Goal: Feedback & Contribution: Contribute content

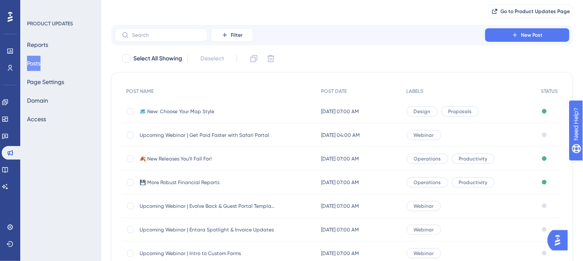
scroll to position [38, 0]
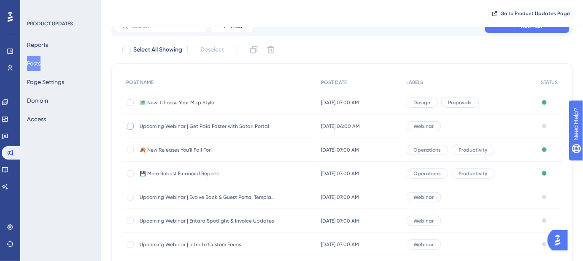
click at [130, 126] on div at bounding box center [130, 126] width 7 height 7
checkbox input "true"
click at [251, 50] on icon at bounding box center [254, 49] width 7 height 7
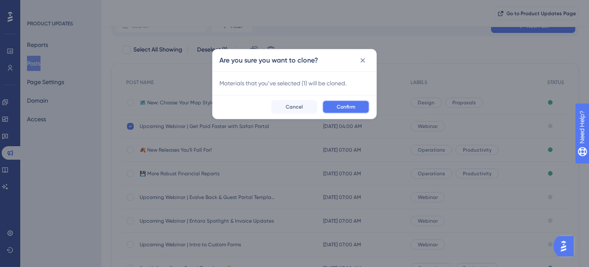
click at [340, 106] on span "Confirm" at bounding box center [346, 106] width 19 height 7
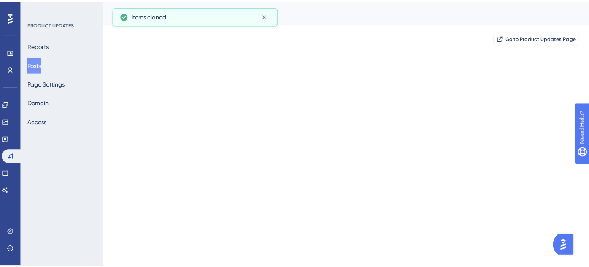
scroll to position [0, 0]
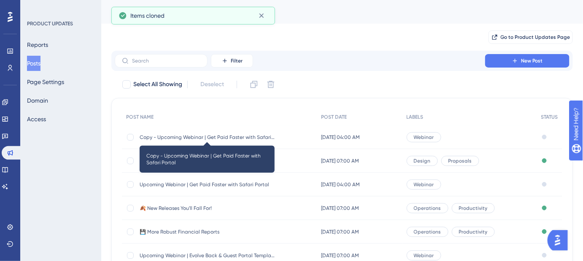
click at [216, 135] on span "Copy - Upcoming Webinar | Get Paid Faster with Safari Portal" at bounding box center [207, 137] width 135 height 7
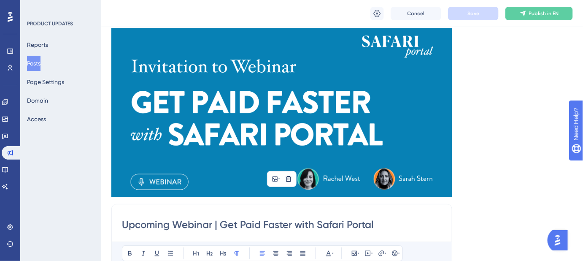
scroll to position [30, 0]
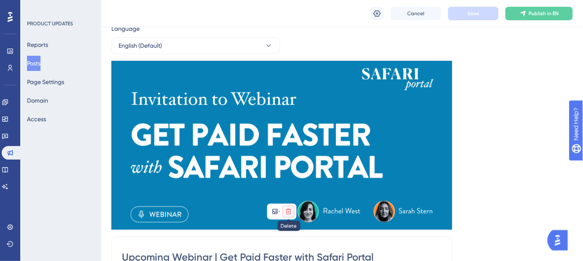
click at [290, 209] on icon at bounding box center [288, 210] width 5 height 5
click at [289, 231] on icon at bounding box center [288, 230] width 7 height 7
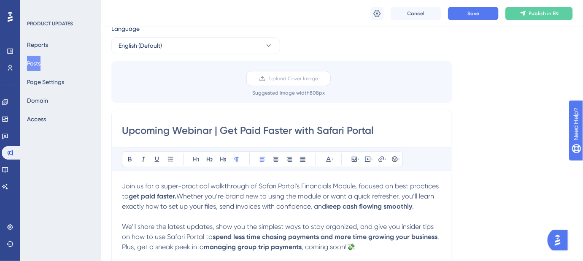
click at [282, 80] on span "Upload Cover Image" at bounding box center [293, 78] width 49 height 7
click at [318, 78] on input "Upload Cover Image" at bounding box center [318, 78] width 0 height 0
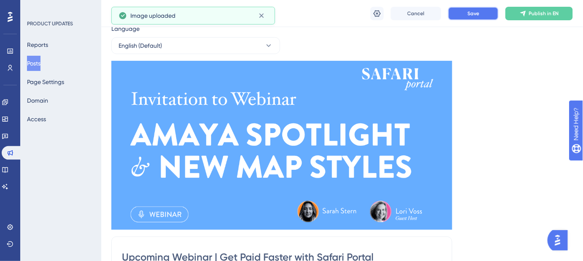
click at [487, 15] on button "Save" at bounding box center [473, 14] width 51 height 14
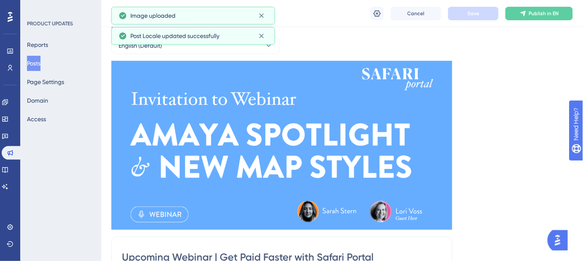
scroll to position [0, 0]
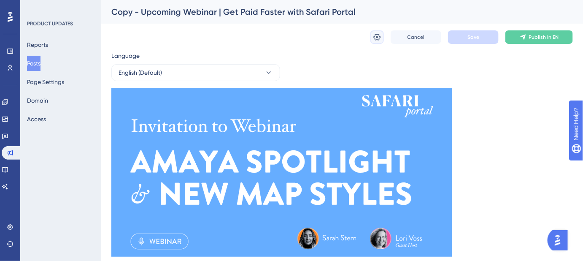
click at [374, 35] on icon at bounding box center [377, 37] width 8 height 8
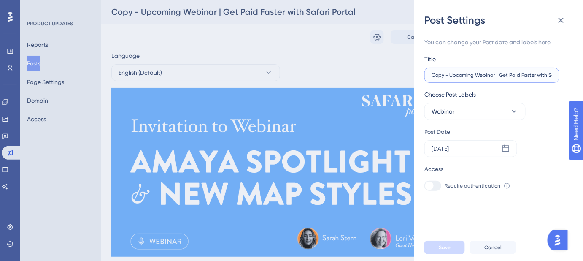
drag, startPoint x: 448, startPoint y: 74, endPoint x: 402, endPoint y: 74, distance: 46.0
click at [402, 74] on div "Post Settings You can change your Post date and labels here. Title Copy - Upcom…" at bounding box center [291, 130] width 583 height 261
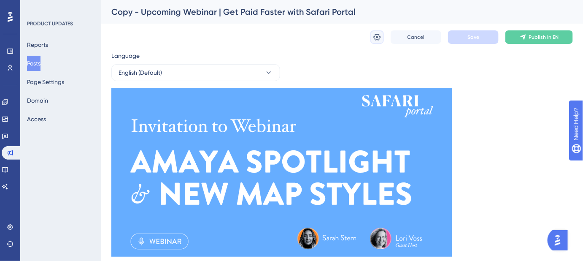
click at [381, 35] on button at bounding box center [377, 37] width 14 height 14
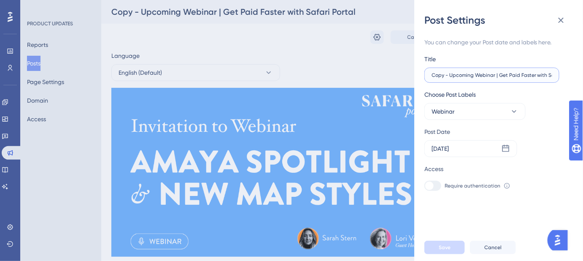
drag, startPoint x: 450, startPoint y: 73, endPoint x: 423, endPoint y: 73, distance: 27.0
click at [423, 73] on div "Post Settings You can change your Post date and labels here. Title Copy - Upcom…" at bounding box center [498, 130] width 169 height 261
drag, startPoint x: 480, startPoint y: 74, endPoint x: 576, endPoint y: 84, distance: 96.7
click at [576, 84] on div "You can change your Post date and labels here. Title Upcoming Webinar | Get Pai…" at bounding box center [501, 130] width 155 height 207
paste input "Amaya Spotlight & New Map Styles"
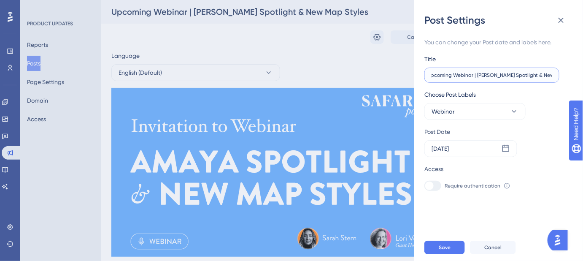
scroll to position [0, 9]
type input "Upcoming Webinar | Amaya Spotlight & New Map Styles"
click at [511, 150] on div "Sep 28 2025" at bounding box center [470, 148] width 93 height 17
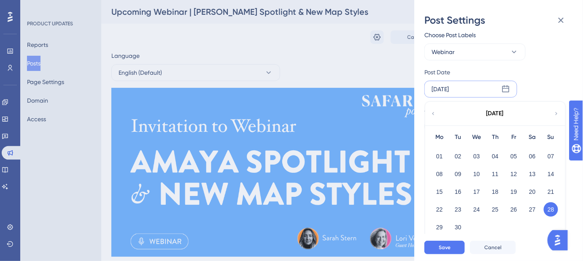
scroll to position [62, 0]
click at [551, 110] on div "September 2025" at bounding box center [494, 112] width 139 height 24
click at [554, 111] on icon at bounding box center [557, 112] width 6 height 8
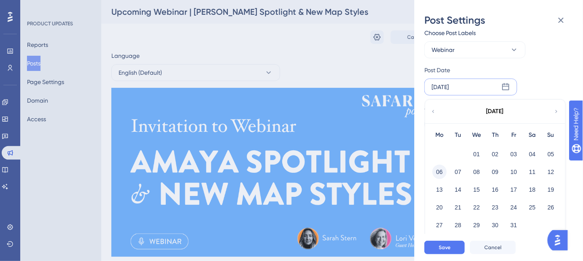
click at [443, 172] on button "06" at bounding box center [439, 172] width 14 height 14
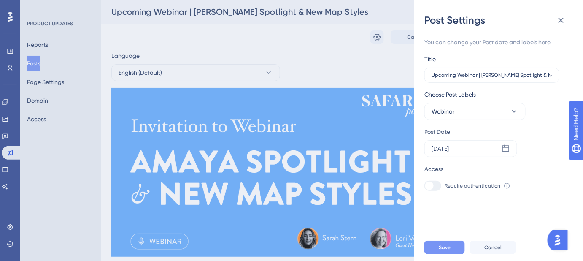
click at [454, 254] on button "Save" at bounding box center [444, 247] width 41 height 14
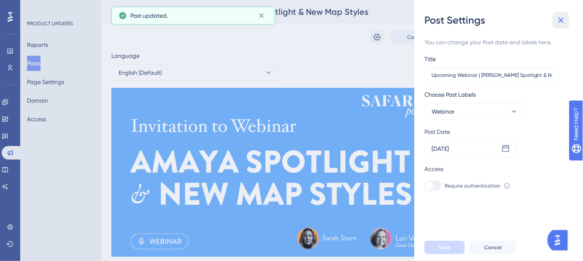
click at [561, 21] on icon at bounding box center [561, 20] width 10 height 10
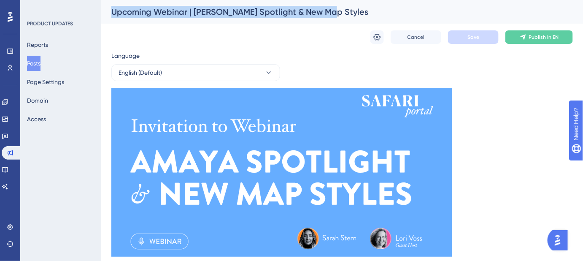
drag, startPoint x: 323, startPoint y: 15, endPoint x: 113, endPoint y: 15, distance: 210.1
click at [113, 15] on div "Upcoming Webinar | Amaya Spotlight & New Map Styles" at bounding box center [331, 12] width 440 height 12
copy div "Upcoming Webinar | Amaya Spotlight & New Map Styles"
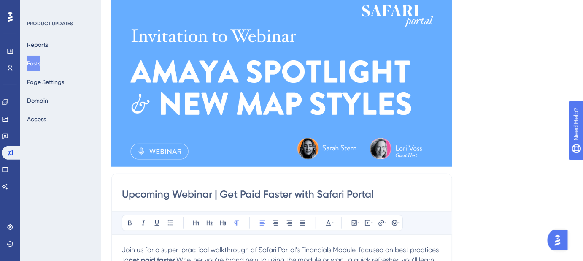
scroll to position [230, 0]
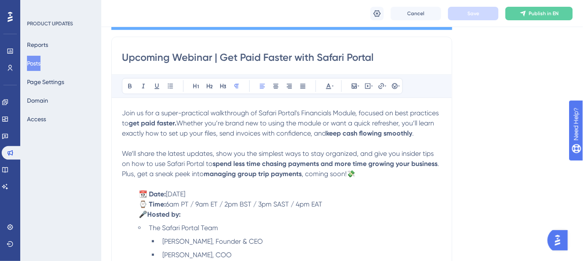
drag, startPoint x: 381, startPoint y: 57, endPoint x: 109, endPoint y: 57, distance: 272.1
click at [109, 57] on div "Performance Users Engagement Widgets Feedback Product Updates Knowledge Base AI…" at bounding box center [342, 226] width 482 height 913
paste input "Amaya Spotlight & New Map Styles"
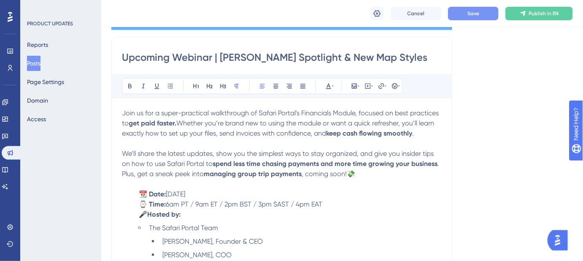
type input "Upcoming Webinar | Amaya Spotlight & New Map Styles"
click at [478, 18] on button "Save" at bounding box center [473, 14] width 51 height 14
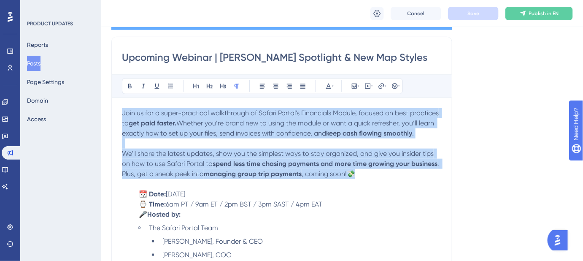
drag, startPoint x: 362, startPoint y: 173, endPoint x: 121, endPoint y: 112, distance: 248.9
click at [121, 112] on div "Upcoming Webinar | Amaya Spotlight & New Map Styles Bold Italic Underline Bulle…" at bounding box center [281, 181] width 341 height 288
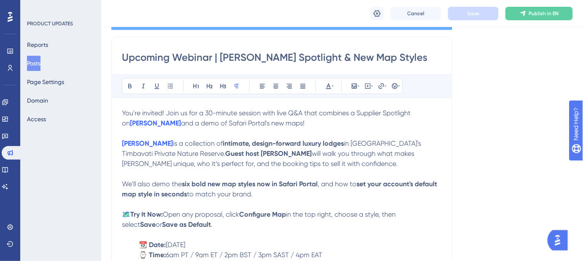
scroll to position [281, 0]
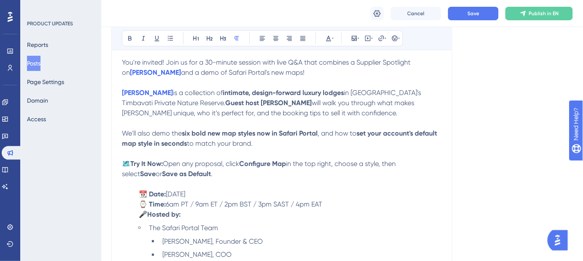
click at [185, 191] on span "Thursday, October 2, 2025" at bounding box center [175, 194] width 19 height 8
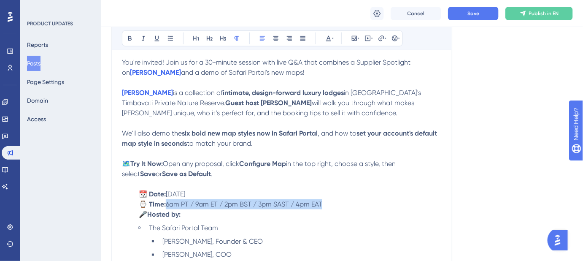
drag, startPoint x: 335, startPoint y: 204, endPoint x: 170, endPoint y: 204, distance: 165.8
click at [170, 204] on p "⌚ Time: 6am PT / 9am ET / 2pm BST / 3pm SAST / 4pm EAT" at bounding box center [282, 204] width 320 height 10
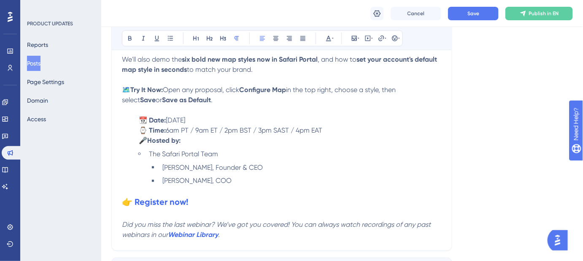
scroll to position [357, 0]
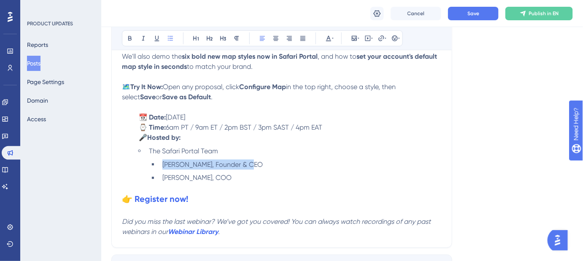
drag, startPoint x: 260, startPoint y: 163, endPoint x: 142, endPoint y: 162, distance: 117.7
click at [142, 162] on ul "The Safari Portal Team Rachel West, Founder & CEO Sarah Stern, COO" at bounding box center [288, 164] width 306 height 37
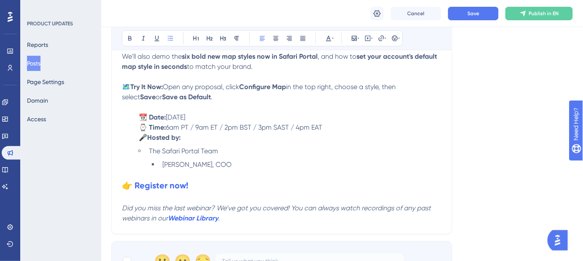
click at [225, 163] on li "Sarah Stern, COO" at bounding box center [300, 164] width 283 height 10
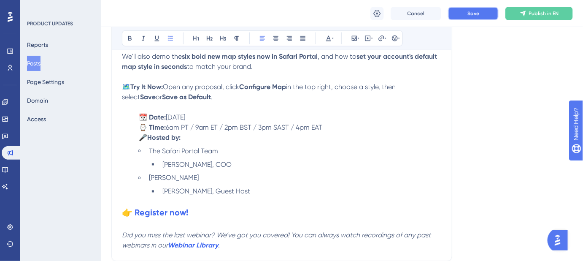
click at [464, 17] on button "Save" at bounding box center [473, 14] width 51 height 14
click at [162, 215] on strong "👉 Register now!" at bounding box center [155, 213] width 66 height 10
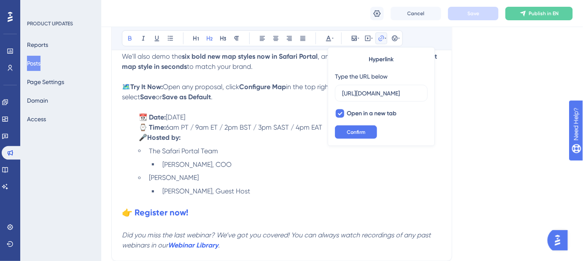
scroll to position [0, 726]
click at [353, 91] on input "https://us02web.zoom.us/webinar/register/WN_tVkarb1iT6CpZBJ7OgFscw?utm_medium=e…" at bounding box center [381, 93] width 78 height 9
type input "https://us02web.zoom.us/webinar/register/WN_YT9GlnTRTce1G5A6DwTJDw?utm_medium=e…"
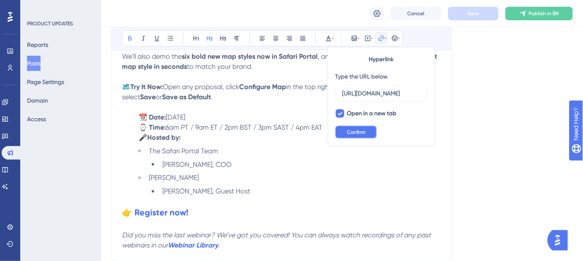
click at [357, 131] on span "Confirm" at bounding box center [356, 132] width 19 height 7
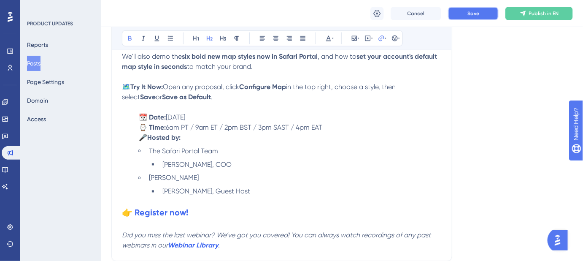
click at [475, 13] on span "Save" at bounding box center [473, 13] width 12 height 7
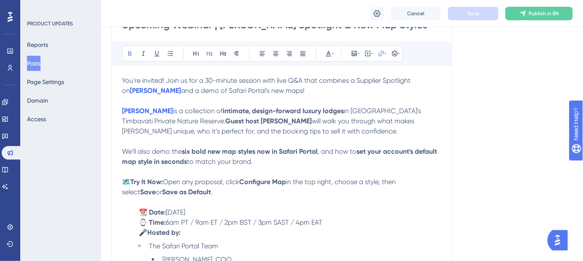
scroll to position [281, 0]
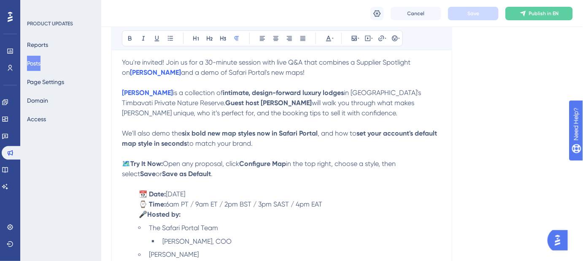
click at [238, 172] on p "🗺️ Try It Now: Open any proposal, click Configure Map in the top right, choose …" at bounding box center [282, 169] width 320 height 20
click at [471, 11] on span "Save" at bounding box center [473, 13] width 12 height 7
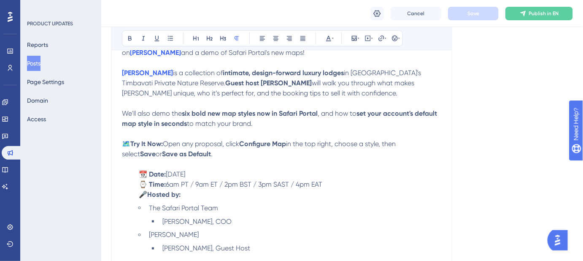
scroll to position [319, 0]
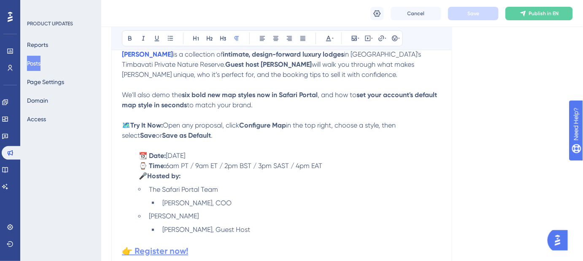
click at [162, 254] on strong "👉 Register now!" at bounding box center [155, 251] width 66 height 10
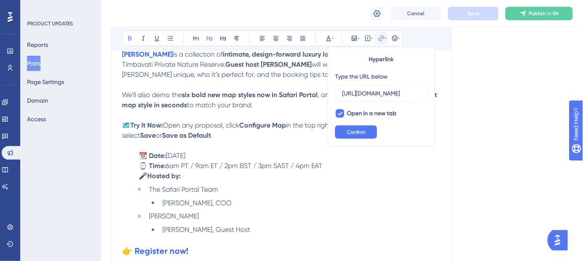
scroll to position [0, 757]
click at [385, 91] on input "https://us02web.zoom.us/webinar/register/WN_YT9GlnTRTce1G5A6DwTJDw?utm_medium=e…" at bounding box center [381, 93] width 78 height 9
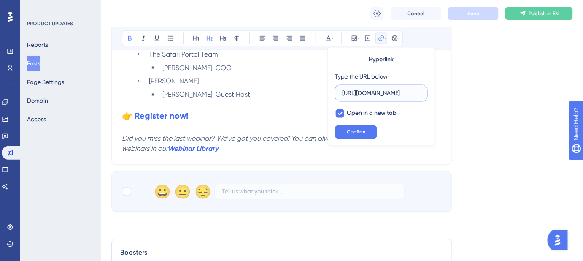
scroll to position [473, 0]
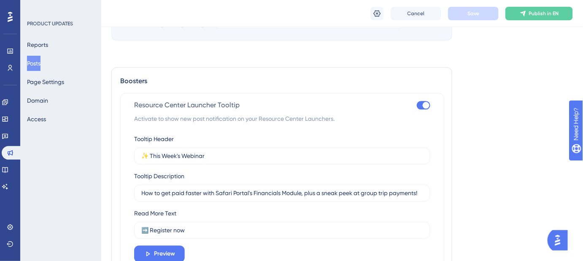
scroll to position [664, 0]
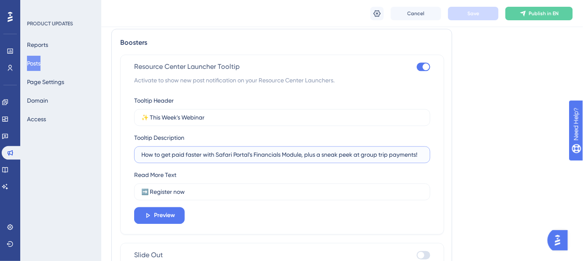
click at [227, 154] on input "How to get paid faster with Safari Portal's Financials Module, plus a sneak pee…" at bounding box center [282, 154] width 282 height 9
paste input "Get to know Amaya’s offerings and six new map styles you can use in your propos…"
type input "Get to know Amaya’s offerings and six new map styles you can use in your propos…"
click at [479, 15] on button "Save" at bounding box center [473, 14] width 51 height 14
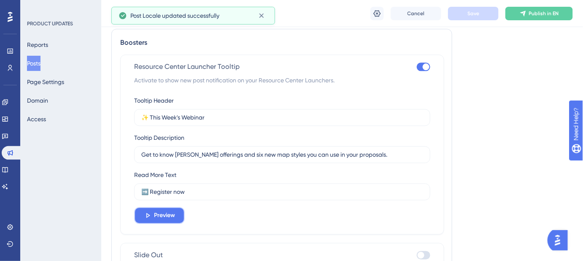
click at [171, 219] on span "Preview" at bounding box center [164, 215] width 21 height 10
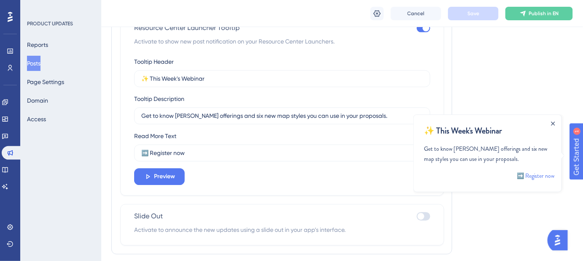
scroll to position [728, 0]
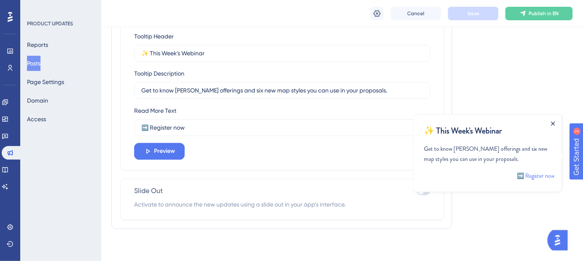
click at [551, 122] on icon "Close Announcement" at bounding box center [553, 123] width 4 height 4
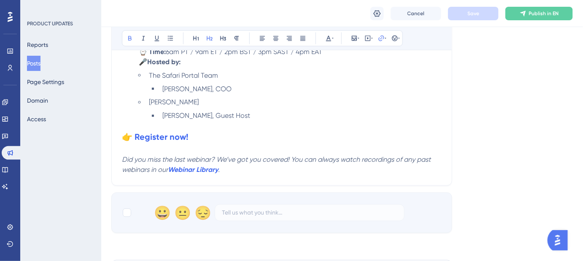
scroll to position [422, 0]
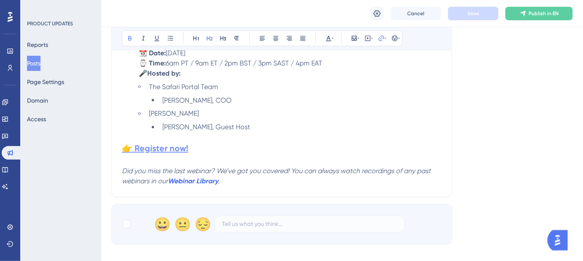
click at [176, 151] on strong "👉 Register now!" at bounding box center [155, 148] width 66 height 10
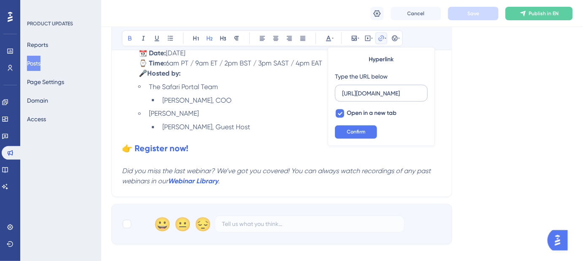
scroll to position [0, 0]
click at [365, 97] on label "https://us02web.zoom.us/webinar/register/WN_YT9GlnTRTce1G5A6DwTJDw?utm_medium=e…" at bounding box center [381, 93] width 93 height 17
click at [365, 97] on input "https://us02web.zoom.us/webinar/register/WN_YT9GlnTRTce1G5A6DwTJDw?utm_medium=e…" at bounding box center [381, 93] width 78 height 9
click at [368, 94] on input "https://us02web.zoom.us/webinar/register/WN_YT9GlnTRTce1G5A6DwTJDw?utm_medium=e…" at bounding box center [381, 93] width 78 height 9
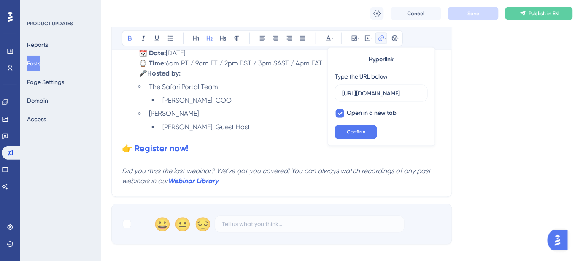
scroll to position [0, 0]
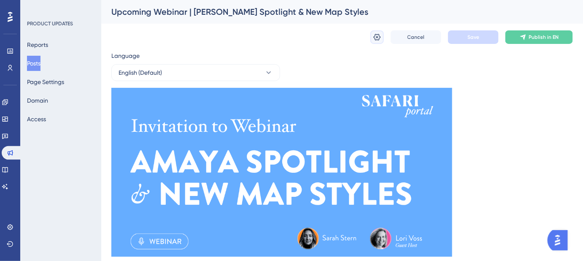
click at [378, 36] on icon at bounding box center [377, 37] width 7 height 7
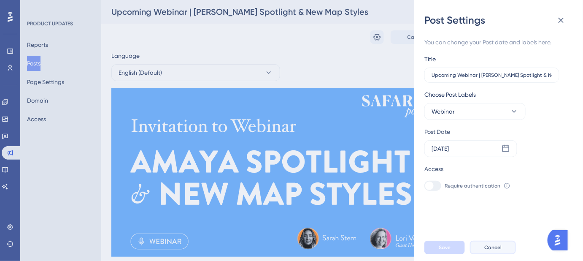
click at [498, 250] on span "Cancel" at bounding box center [492, 247] width 17 height 7
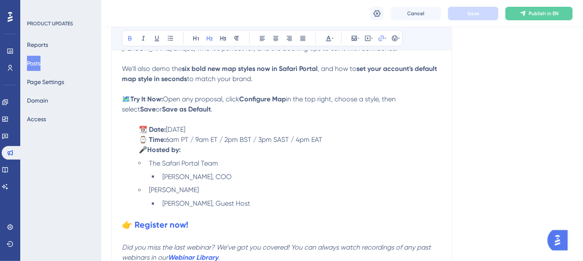
scroll to position [384, 0]
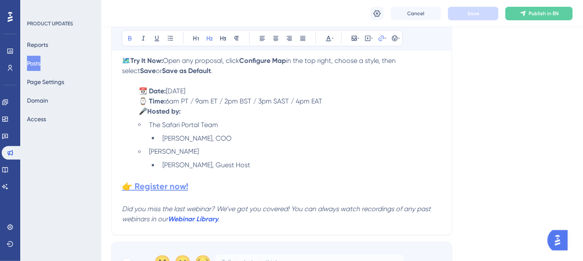
click at [156, 190] on strong "👉 Register now!" at bounding box center [155, 186] width 66 height 10
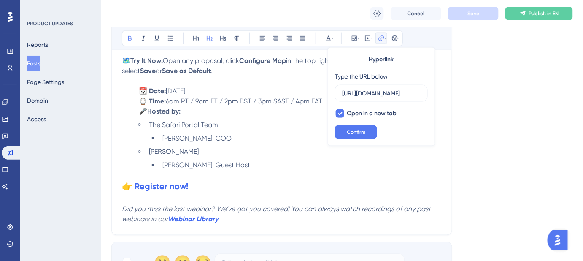
scroll to position [0, 757]
click at [348, 92] on input "https://us02web.zoom.us/webinar/register/WN_YT9GlnTRTce1G5A6DwTJDw?utm_medium=e…" at bounding box center [381, 93] width 78 height 9
click at [329, 170] on p at bounding box center [282, 175] width 320 height 10
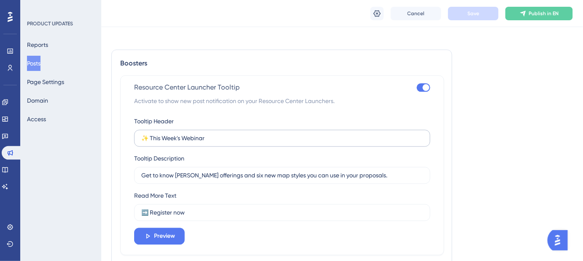
scroll to position [652, 0]
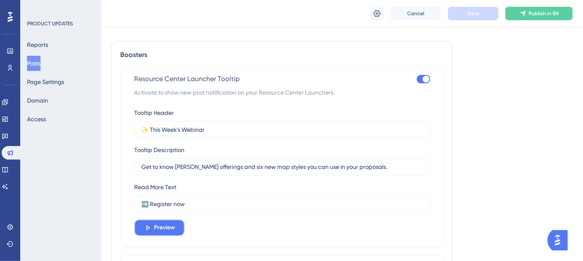
click at [165, 226] on span "Preview" at bounding box center [164, 227] width 21 height 10
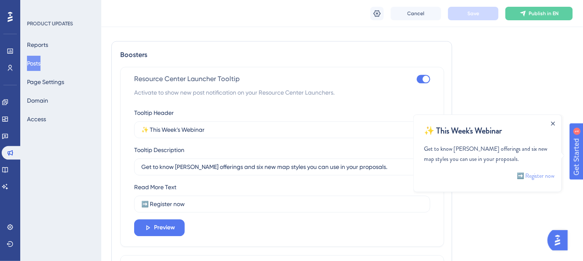
click at [536, 176] on link "➡️ Register now" at bounding box center [535, 175] width 38 height 10
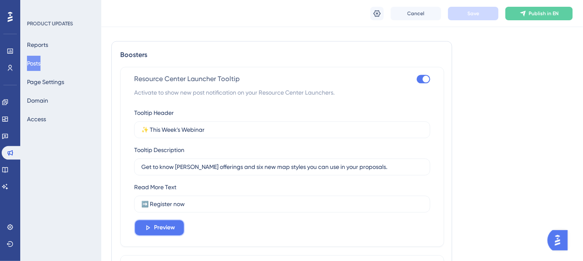
click at [153, 227] on button "Preview" at bounding box center [159, 227] width 51 height 17
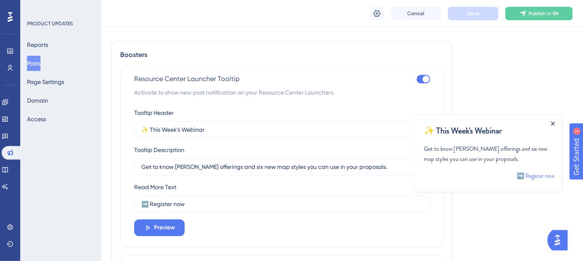
click at [553, 124] on icon "Close Announcement" at bounding box center [553, 123] width 4 height 4
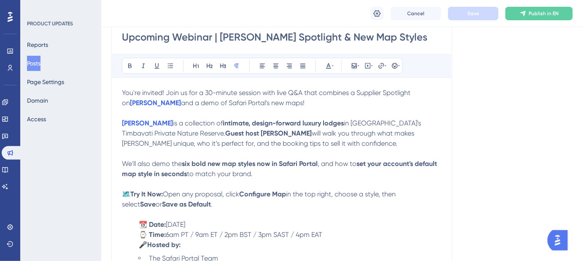
scroll to position [268, 0]
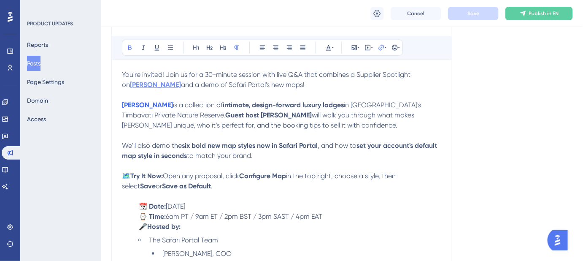
click at [137, 83] on strong "Amaya" at bounding box center [155, 85] width 51 height 8
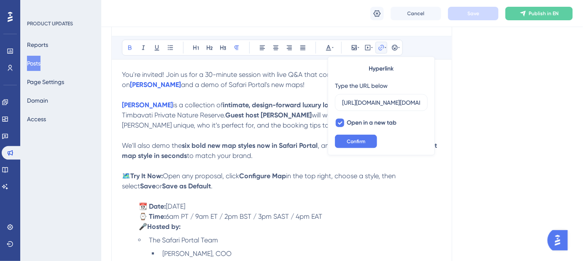
scroll to position [0, 2102]
drag, startPoint x: 373, startPoint y: 141, endPoint x: 193, endPoint y: 117, distance: 182.1
click at [373, 140] on button "Confirm" at bounding box center [356, 142] width 42 height 14
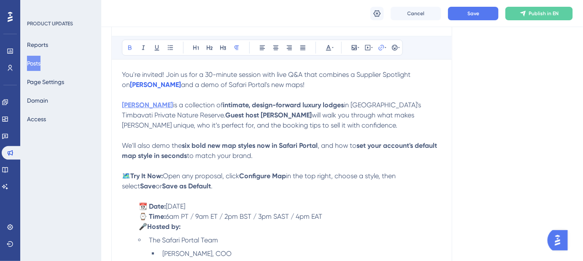
click at [136, 105] on strong "Amaya" at bounding box center [147, 105] width 51 height 8
click at [130, 105] on strong "Amaya" at bounding box center [147, 105] width 51 height 8
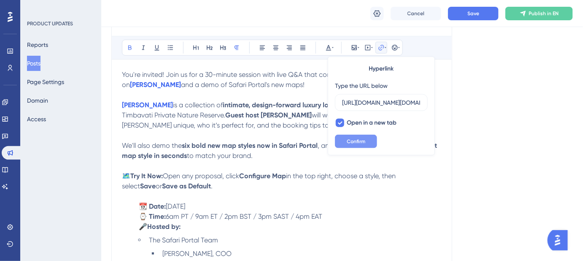
click at [354, 143] on span "Confirm" at bounding box center [356, 141] width 19 height 7
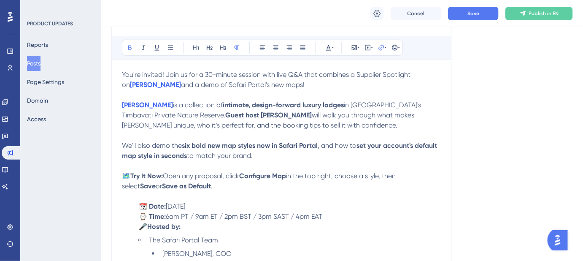
click at [460, 20] on div "Cancel Save Publish in EN" at bounding box center [342, 13] width 482 height 27
click at [461, 18] on button "Save" at bounding box center [473, 14] width 51 height 14
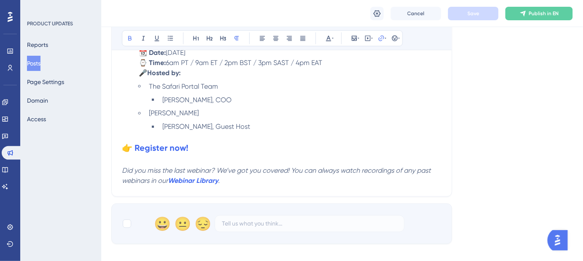
scroll to position [460, 0]
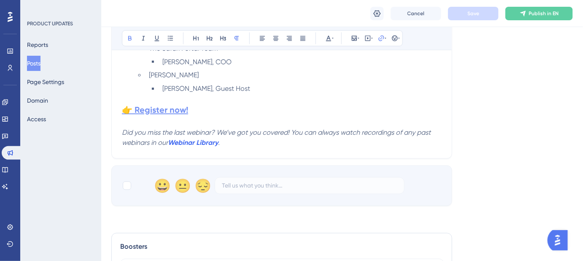
click at [167, 112] on strong "👉 Register now!" at bounding box center [155, 110] width 66 height 10
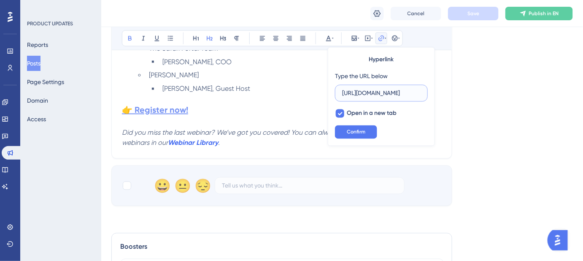
scroll to position [0, 757]
click at [388, 94] on input "https://us02web.zoom.us/webinar/register/WN_YT9GlnTRTce1G5A6DwTJDw?utm_medium=e…" at bounding box center [381, 93] width 78 height 9
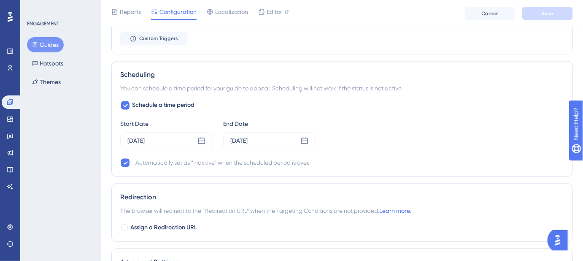
scroll to position [537, 0]
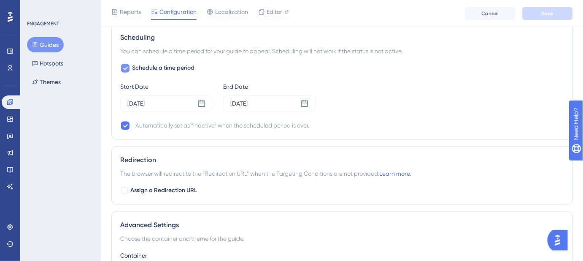
click at [124, 65] on icon at bounding box center [125, 68] width 5 height 7
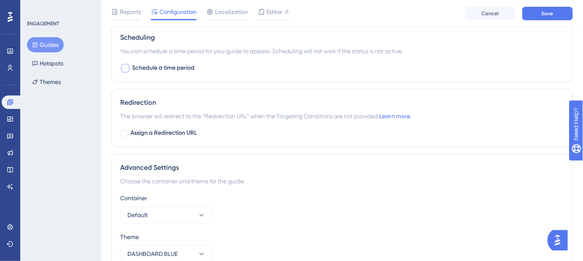
click at [124, 64] on div at bounding box center [125, 68] width 8 height 8
checkbox input "true"
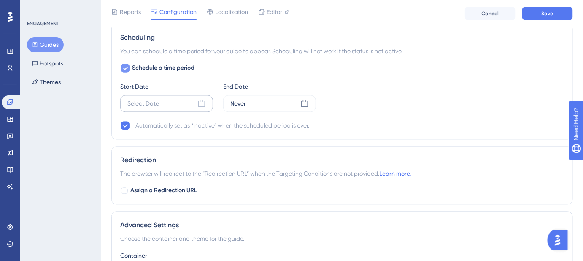
click at [199, 101] on icon at bounding box center [201, 103] width 8 height 8
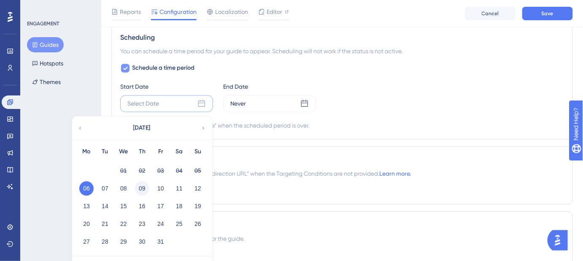
click at [143, 186] on button "09" at bounding box center [142, 188] width 14 height 14
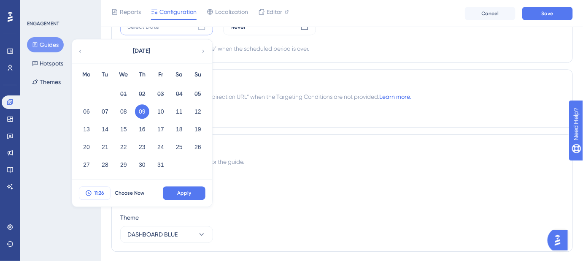
click at [100, 189] on span "11:26" at bounding box center [100, 192] width 10 height 7
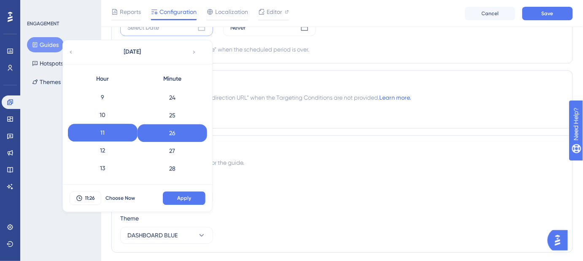
scroll to position [120, 0]
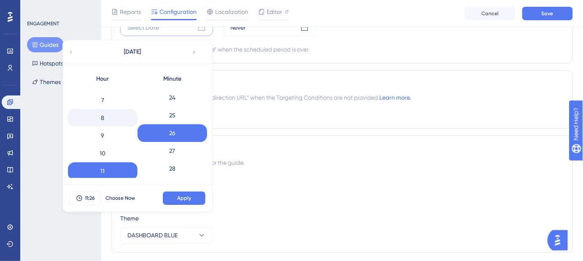
click at [103, 118] on div "8" at bounding box center [103, 118] width 70 height 18
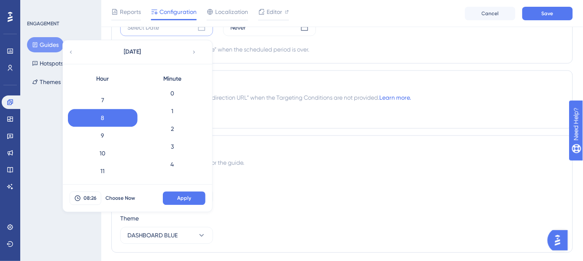
scroll to position [0, 0]
click at [173, 92] on div "0" at bounding box center [173, 96] width 70 height 18
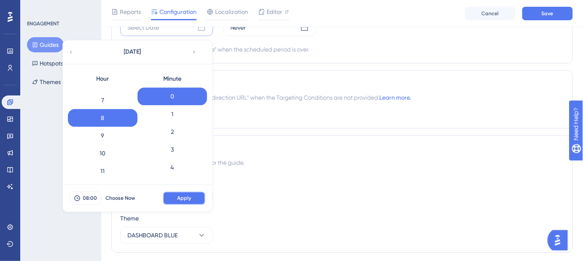
click at [186, 195] on span "Apply" at bounding box center [184, 198] width 14 height 7
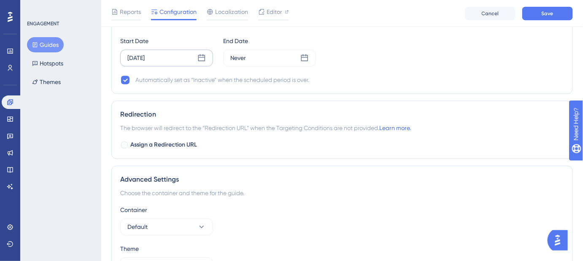
scroll to position [536, 0]
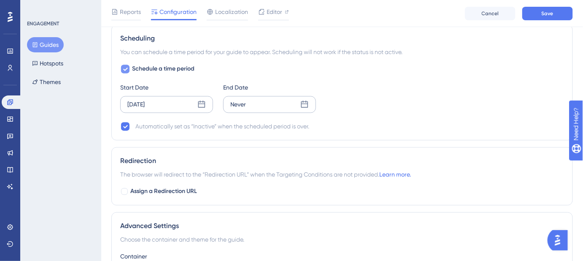
click at [254, 101] on div "Never" at bounding box center [269, 104] width 93 height 17
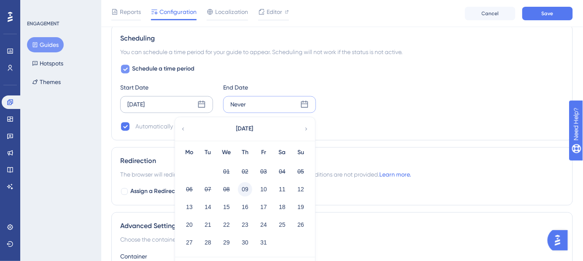
click at [245, 184] on button "09" at bounding box center [245, 189] width 14 height 14
click at [389, 116] on div "Schedule a time period Start Date Oct 09 2025 End Date Never October 2025 Mo Tu…" at bounding box center [342, 98] width 444 height 68
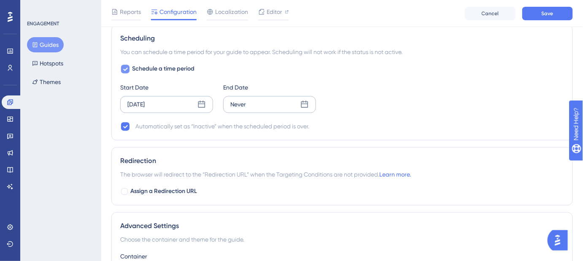
click at [265, 105] on div "Never" at bounding box center [269, 104] width 93 height 17
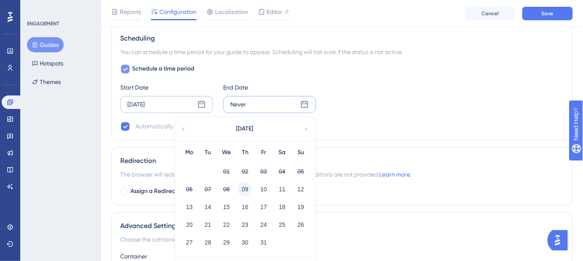
click at [246, 187] on button "09" at bounding box center [245, 189] width 14 height 14
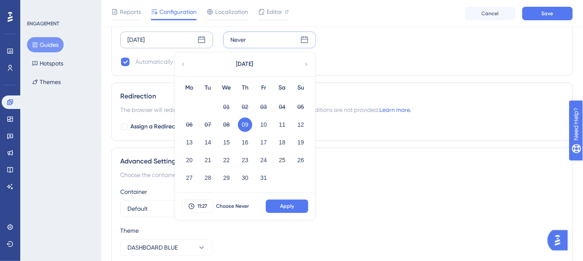
scroll to position [613, 0]
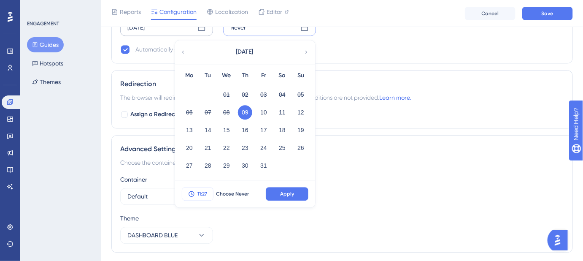
click at [205, 192] on span "11:27" at bounding box center [202, 193] width 10 height 7
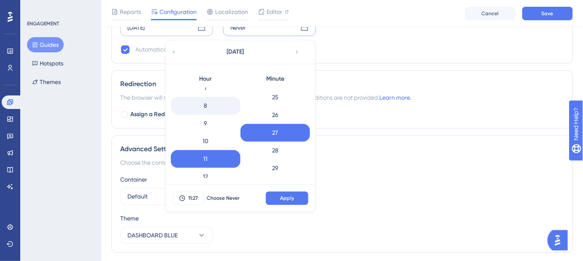
scroll to position [120, 0]
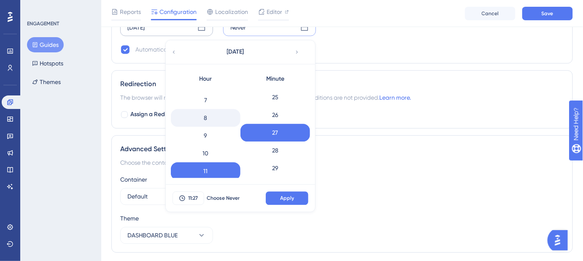
click at [203, 118] on div "8" at bounding box center [206, 118] width 70 height 18
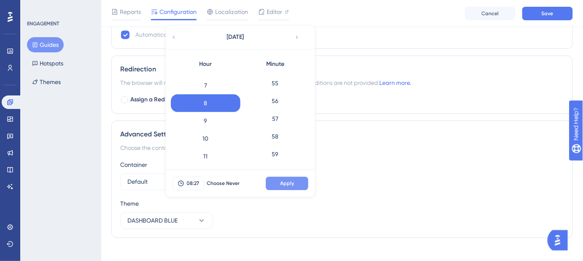
scroll to position [635, 0]
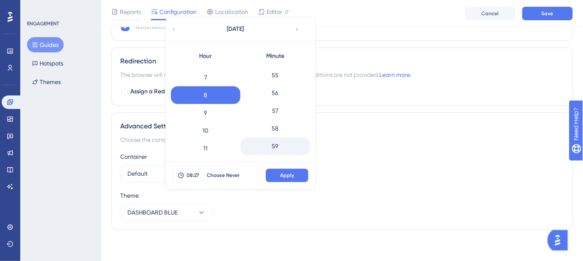
click at [289, 146] on div "59" at bounding box center [275, 146] width 70 height 18
click at [293, 172] on span "Apply" at bounding box center [287, 175] width 14 height 7
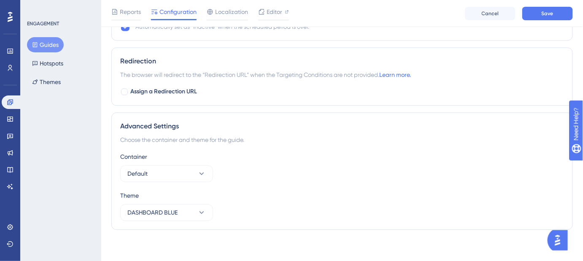
scroll to position [520, 0]
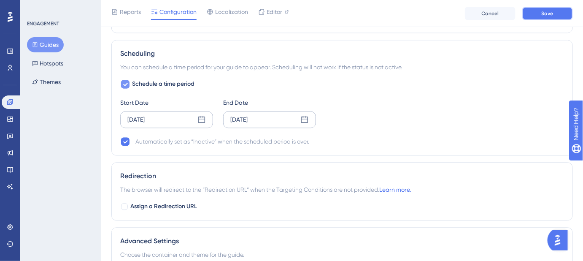
click at [490, 12] on button "Save" at bounding box center [547, 14] width 51 height 14
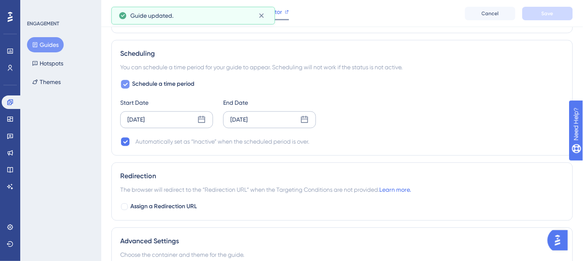
click at [278, 14] on span "Editor" at bounding box center [275, 12] width 16 height 10
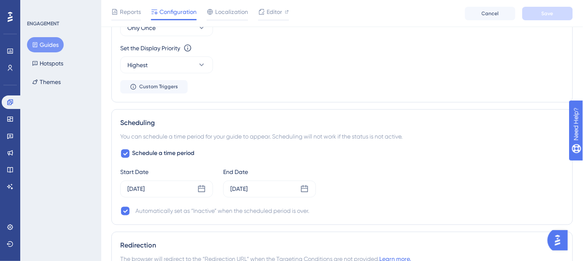
scroll to position [460, 0]
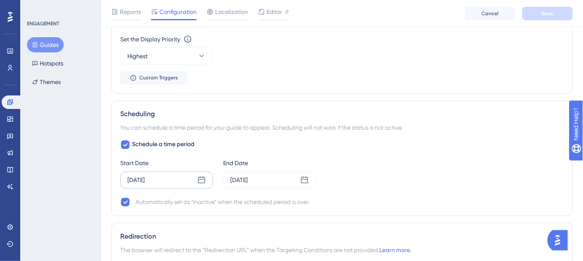
click at [205, 180] on icon at bounding box center [201, 179] width 7 height 7
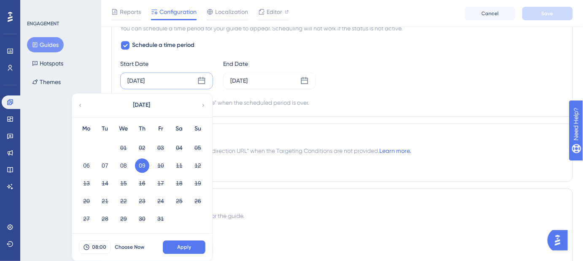
scroll to position [575, 0]
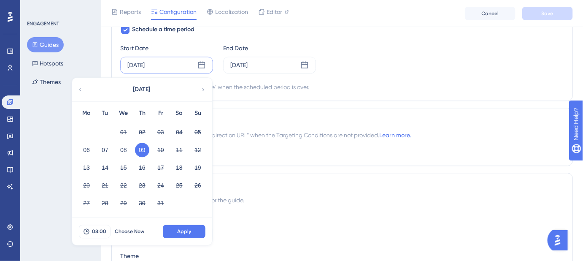
click at [289, 117] on div "Redirection" at bounding box center [342, 121] width 444 height 10
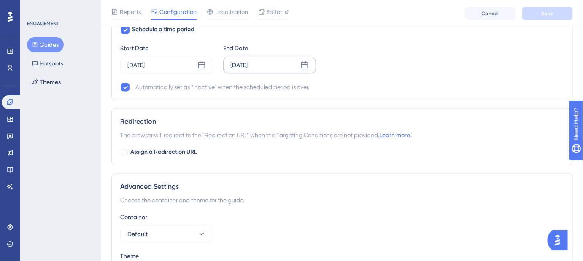
click at [300, 65] on icon at bounding box center [304, 65] width 8 height 8
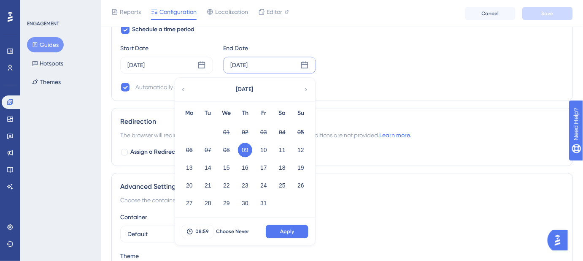
click at [410, 195] on div "Choose the container and theme for the guide." at bounding box center [342, 200] width 444 height 10
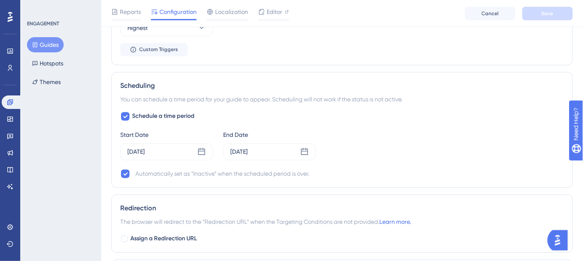
scroll to position [498, 0]
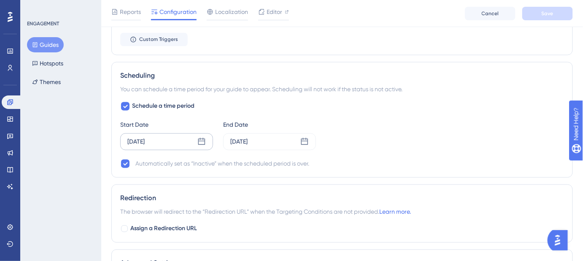
click at [200, 139] on icon at bounding box center [201, 142] width 8 height 8
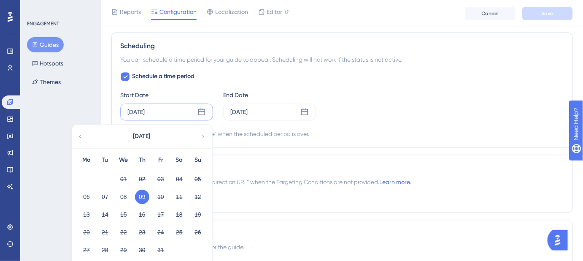
scroll to position [575, 0]
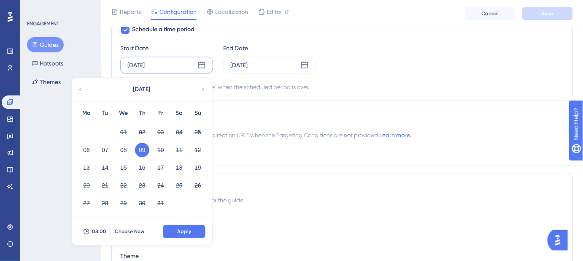
click at [309, 181] on div "Advanced Settings" at bounding box center [342, 186] width 444 height 10
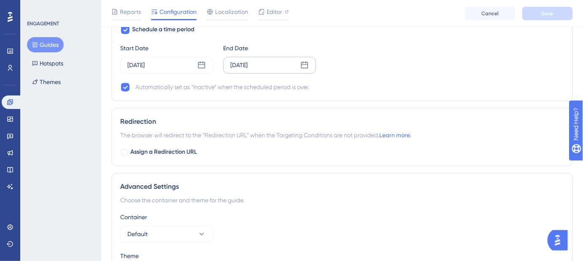
click at [305, 61] on icon at bounding box center [304, 65] width 8 height 8
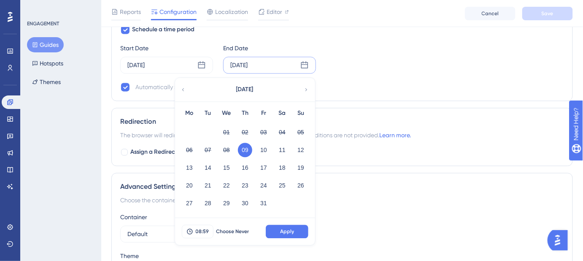
click at [402, 177] on div "Advanced Settings Choose the container and theme for the guide. Container Defau…" at bounding box center [342, 231] width 462 height 117
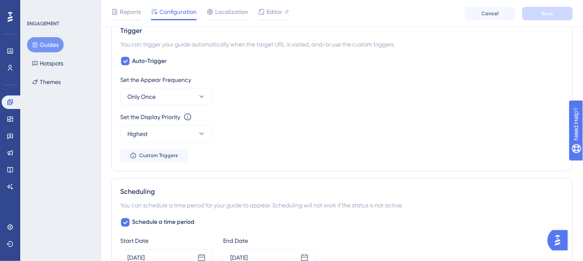
scroll to position [460, 0]
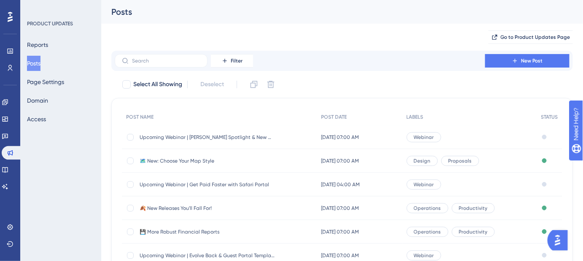
click at [201, 138] on span "Upcoming Webinar | [PERSON_NAME] Spotlight & New Map Styles" at bounding box center [207, 137] width 135 height 7
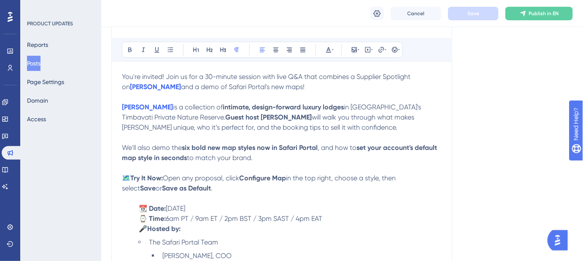
scroll to position [259, 0]
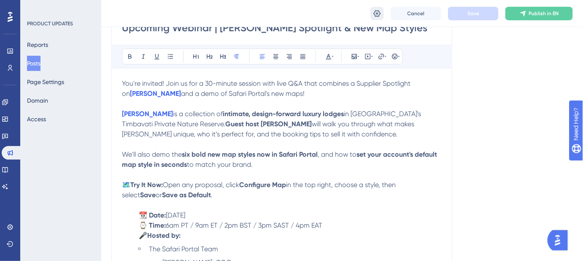
click at [380, 15] on icon at bounding box center [377, 13] width 8 height 8
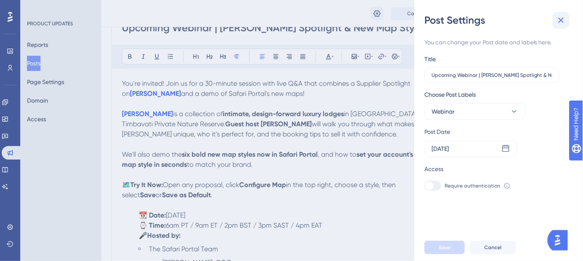
click at [565, 18] on icon at bounding box center [561, 20] width 10 height 10
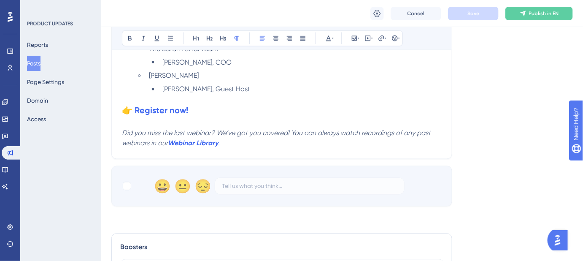
scroll to position [460, 0]
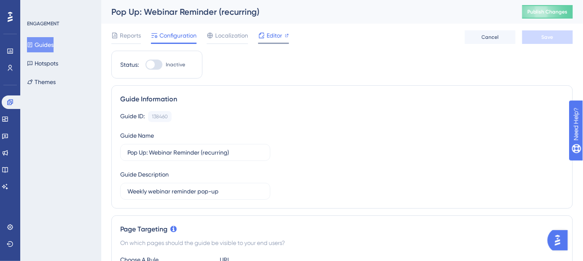
click at [267, 37] on span "Editor" at bounding box center [275, 35] width 16 height 10
